Goal: Complete application form

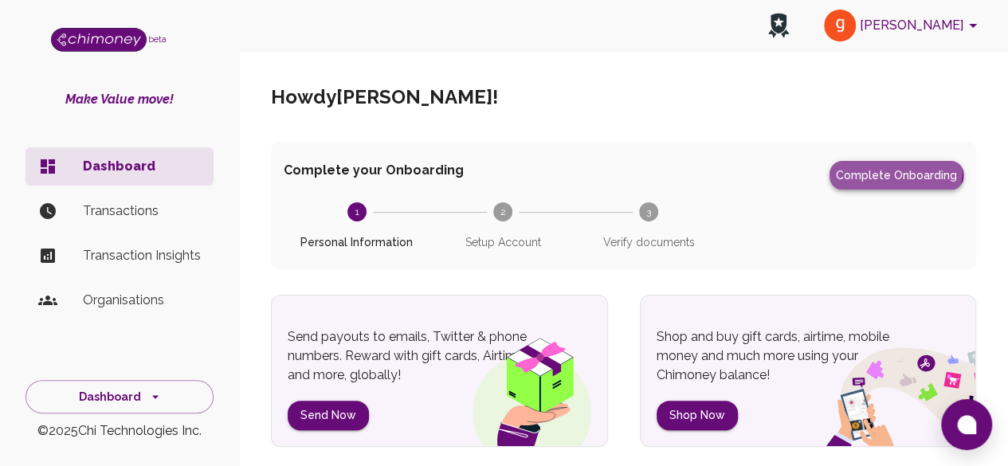
click at [881, 168] on button "Complete Onboarding" at bounding box center [897, 175] width 134 height 29
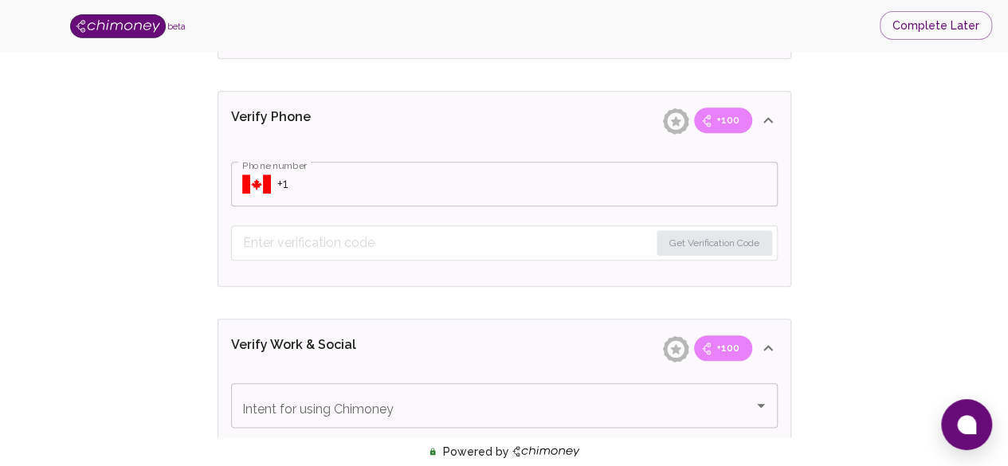
scroll to position [717, 0]
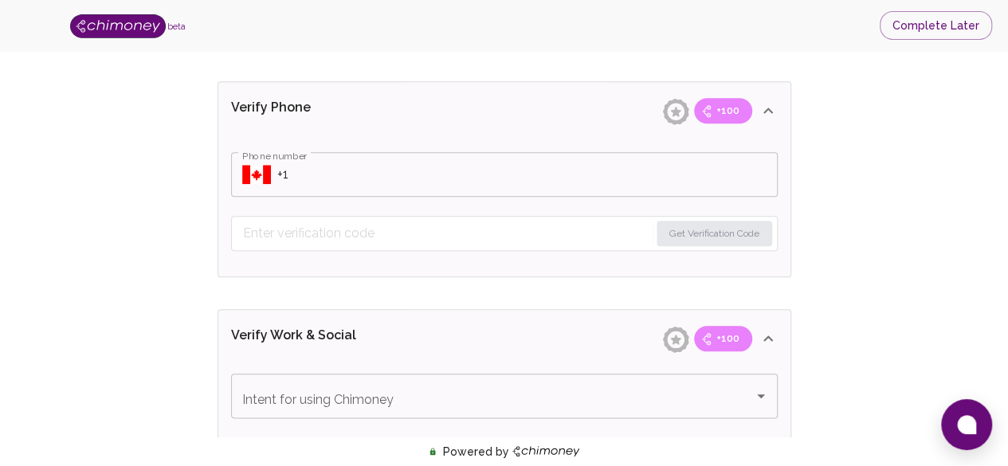
click at [277, 177] on input "Phone number" at bounding box center [527, 174] width 500 height 45
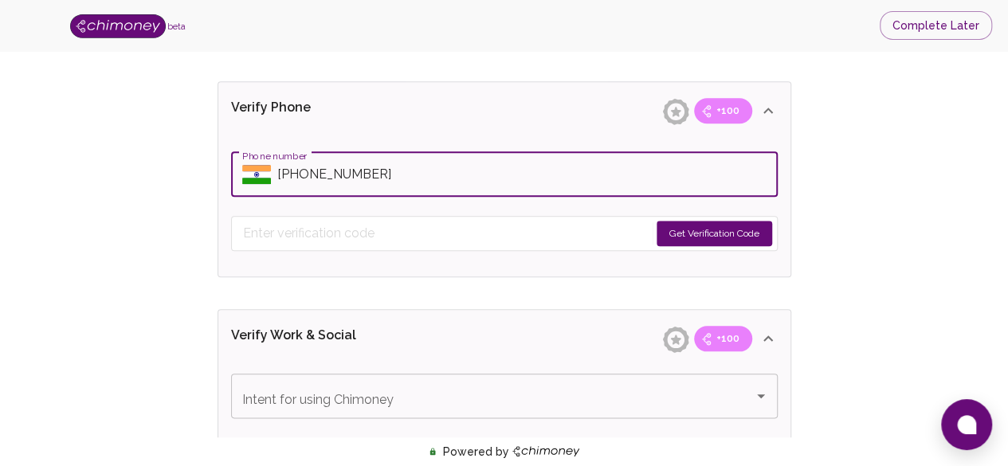
type input "[PHONE_NUMBER]"
click at [719, 241] on button "Get Verification Code" at bounding box center [715, 234] width 116 height 26
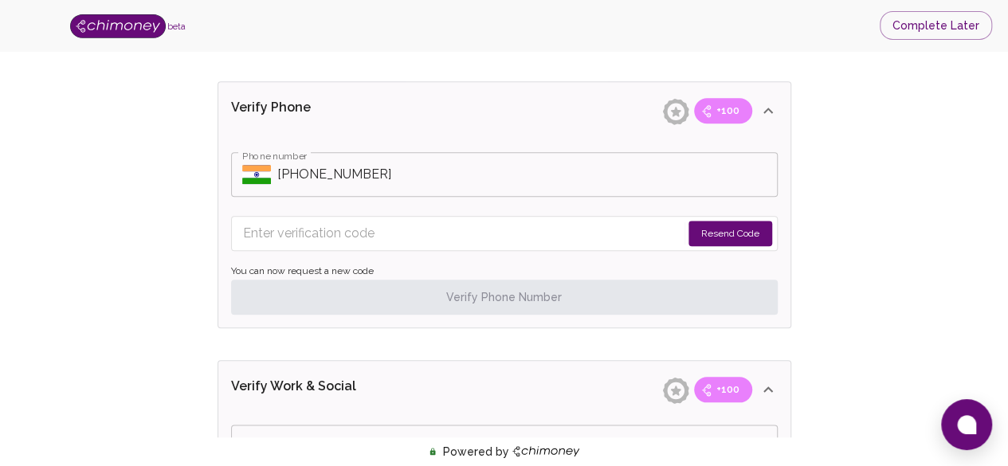
click at [703, 226] on button "Resend Code" at bounding box center [731, 234] width 84 height 26
